Goal: Communication & Community: Participate in discussion

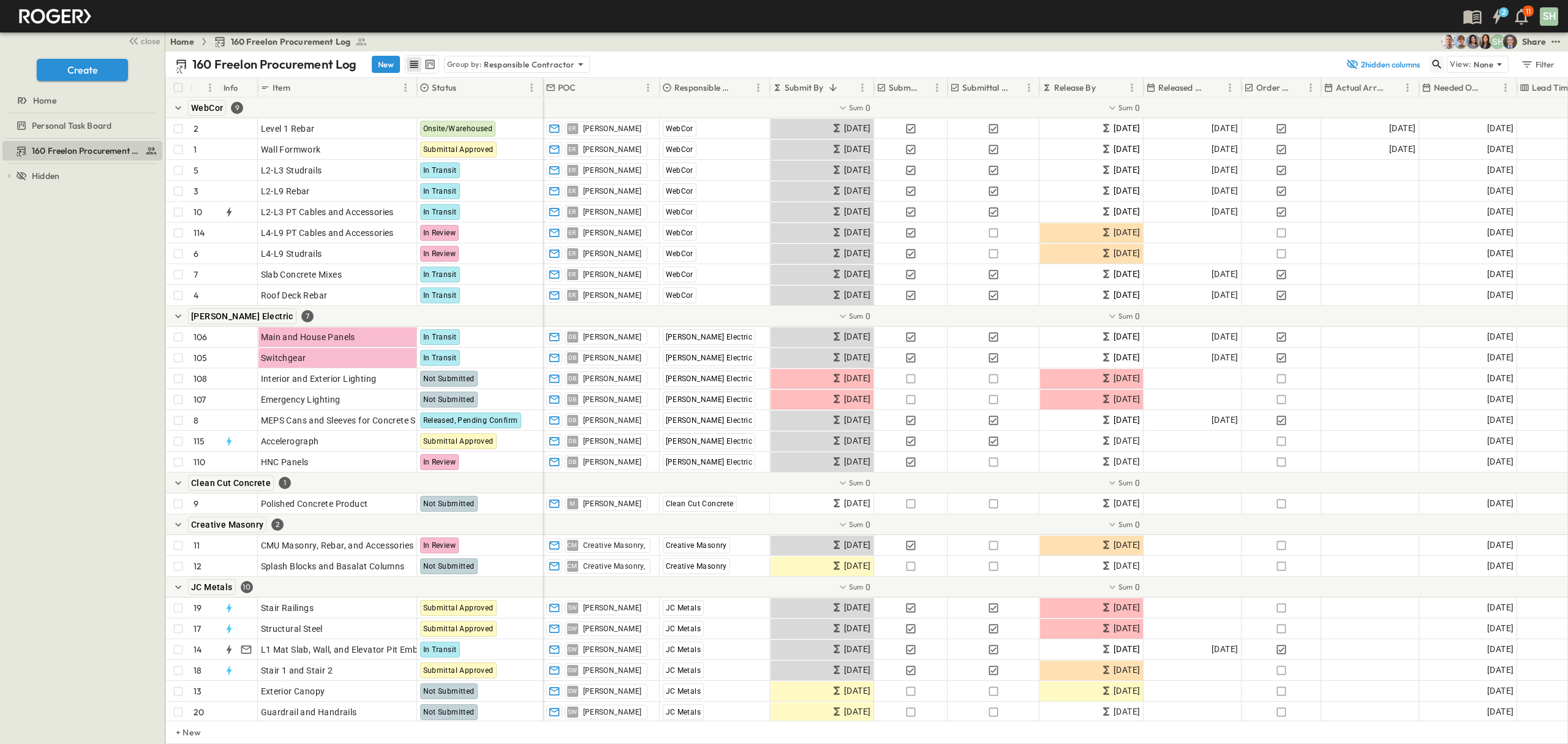
click at [1437, 64] on icon "button" at bounding box center [1437, 64] width 9 height 9
click at [1367, 67] on input "text" at bounding box center [1373, 64] width 86 height 18
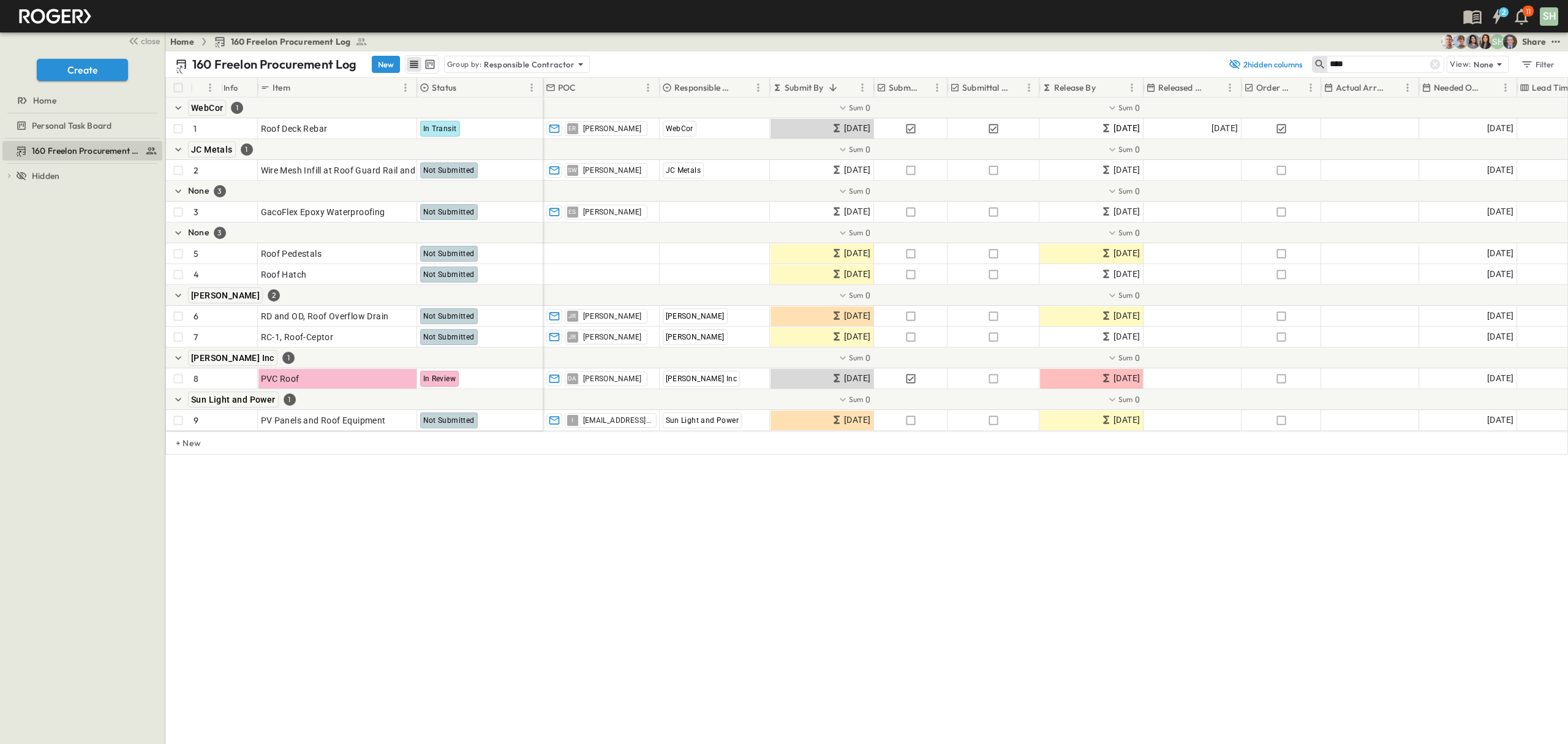
type input "****"
click at [863, 25] on div "2 11 SH" at bounding box center [783, 16] width 1566 height 33
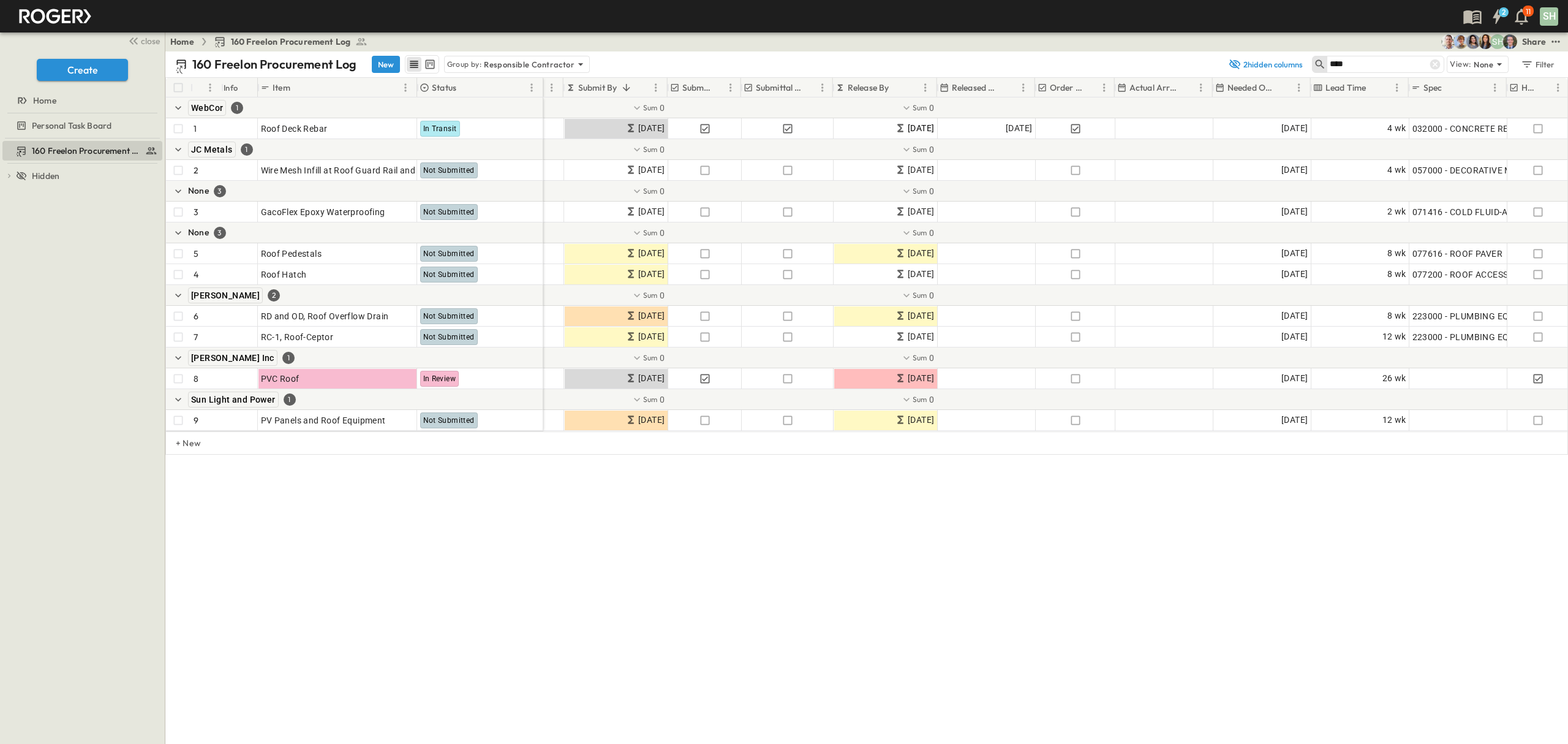
scroll to position [0, 207]
click at [1389, 380] on span "26 wk" at bounding box center [1393, 378] width 24 height 14
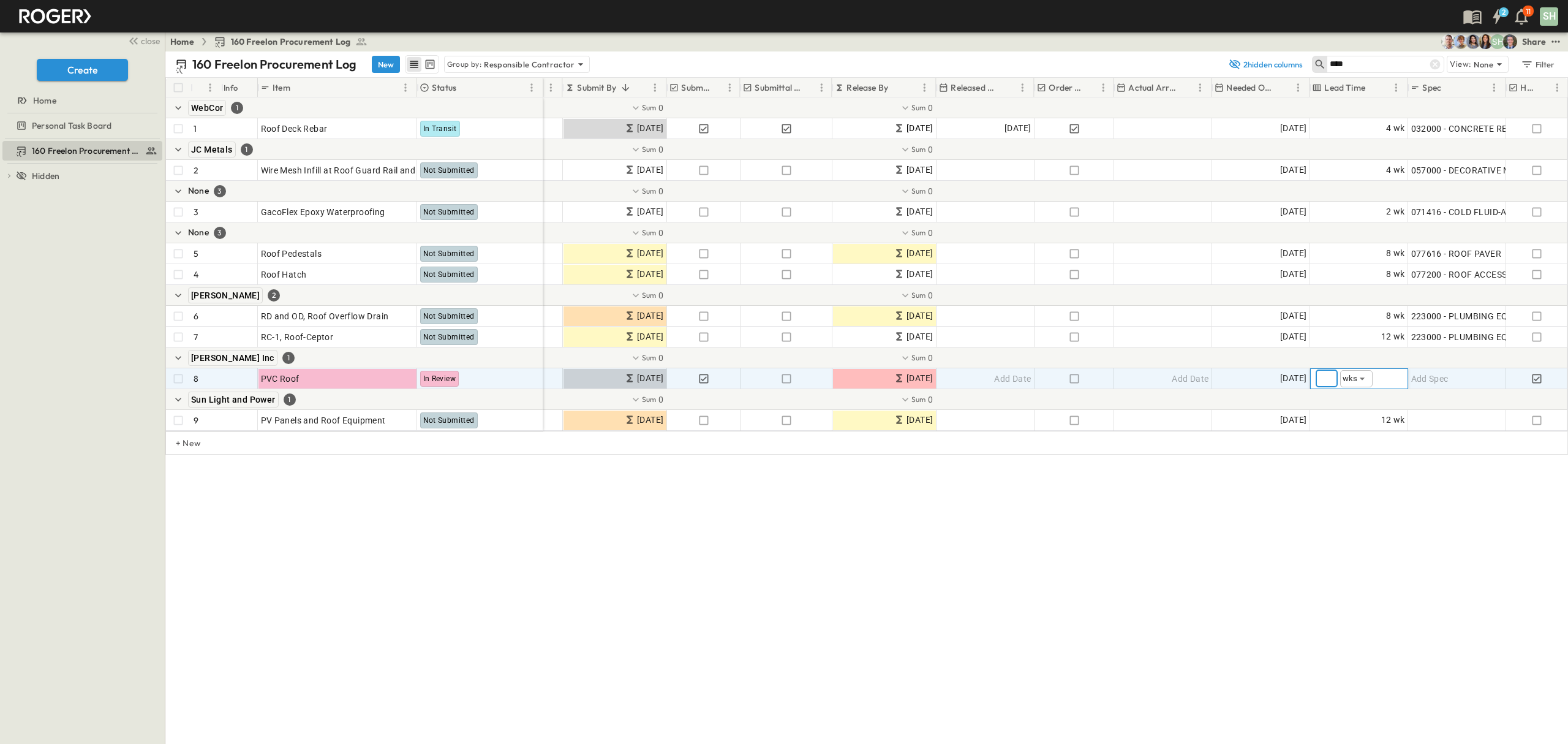
type input "*"
click at [1281, 649] on div "160 Freelon Procurement Log New Group by: Responsible Contractor 2 hidden colum…" at bounding box center [866, 397] width 1403 height 692
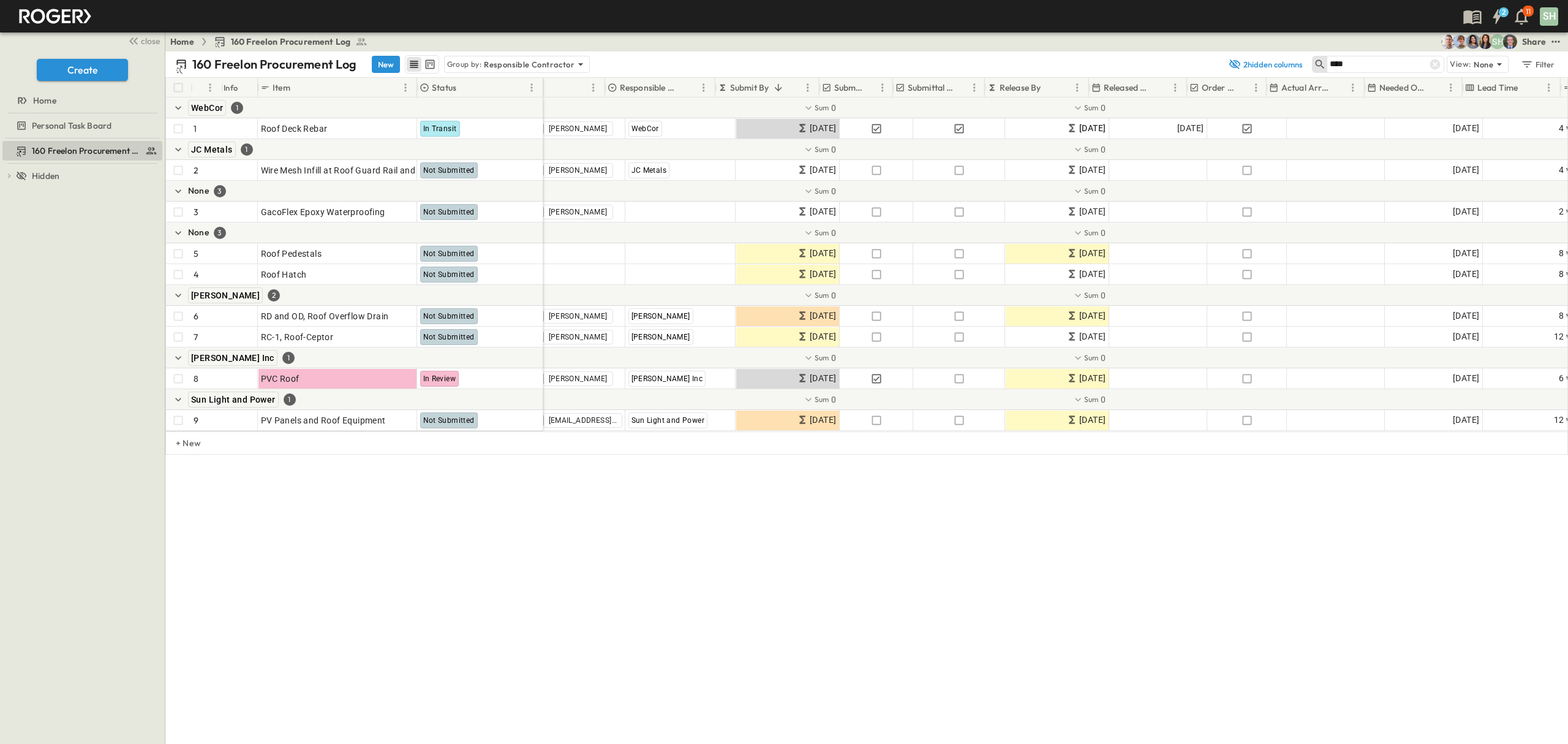
scroll to position [0, 0]
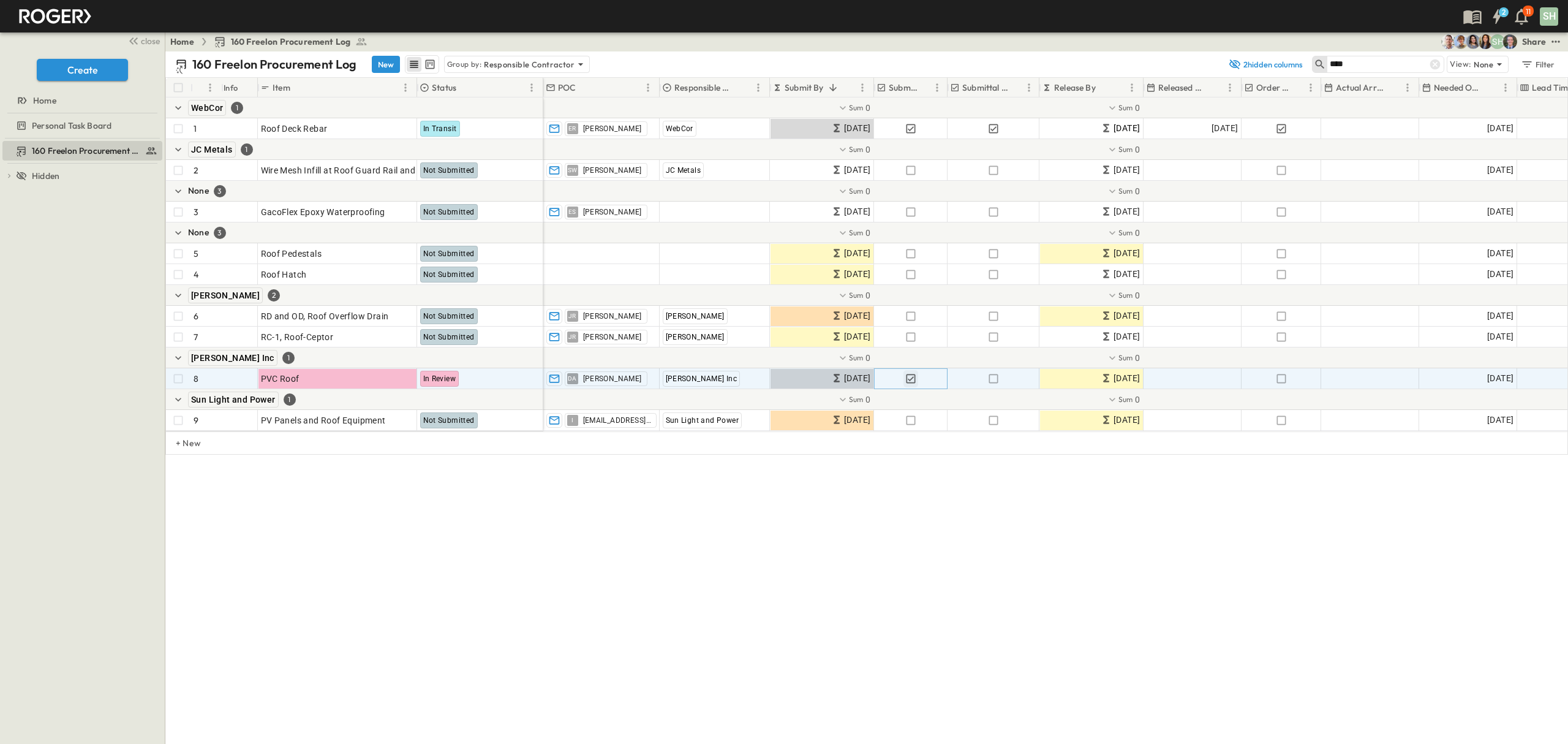
drag, startPoint x: 910, startPoint y: 376, endPoint x: 911, endPoint y: 383, distance: 7.1
click at [910, 378] on icon "button" at bounding box center [911, 378] width 13 height 13
click at [565, 525] on div "160 Freelon Procurement Log New Group by: Responsible Contractor 2 hidden colum…" at bounding box center [866, 397] width 1403 height 692
click at [554, 599] on div "160 Freelon Procurement Log New Group by: Responsible Contractor 2 hidden colum…" at bounding box center [866, 397] width 1403 height 692
click at [614, 612] on div "160 Freelon Procurement Log New Group by: Responsible Contractor 2 hidden colum…" at bounding box center [866, 397] width 1403 height 692
